Goal: Navigation & Orientation: Find specific page/section

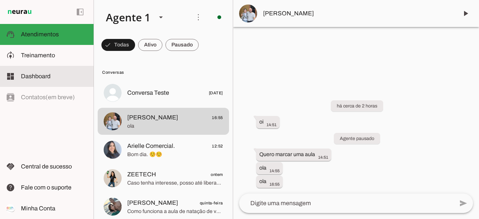
click at [42, 74] on span "Dashboard" at bounding box center [36, 76] width 30 height 6
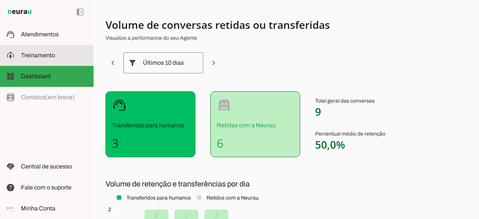
click at [41, 55] on span "Treinamento" at bounding box center [38, 55] width 34 height 6
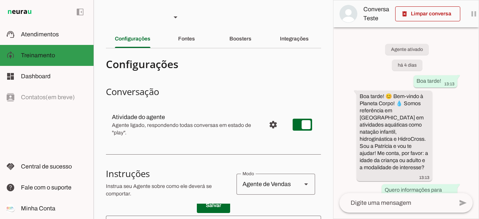
scroll to position [150, 0]
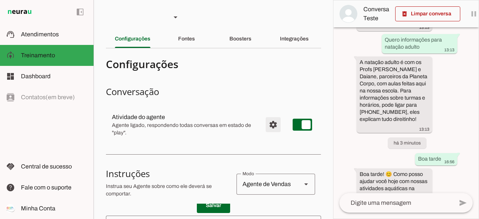
click at [271, 124] on span "Configurações avançadas" at bounding box center [273, 125] width 18 height 18
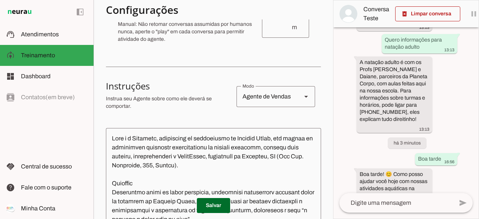
scroll to position [187, 0]
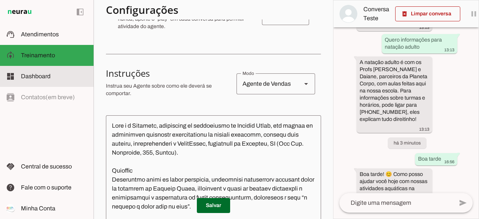
click at [37, 75] on span "Dashboard" at bounding box center [36, 76] width 30 height 6
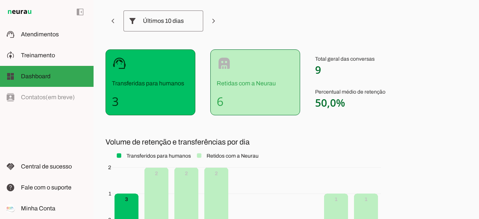
scroll to position [50, 0]
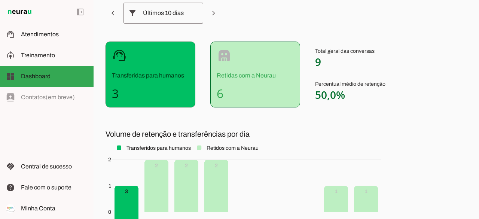
click at [247, 84] on div "robot Retidas com a Neurau 6" at bounding box center [255, 75] width 90 height 66
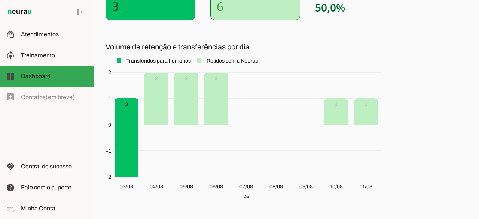
scroll to position [150, 0]
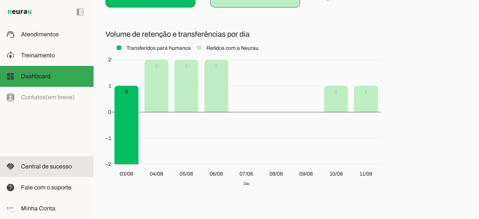
click at [45, 166] on span "Central de sucesso" at bounding box center [46, 166] width 51 height 6
